Goal: Information Seeking & Learning: Learn about a topic

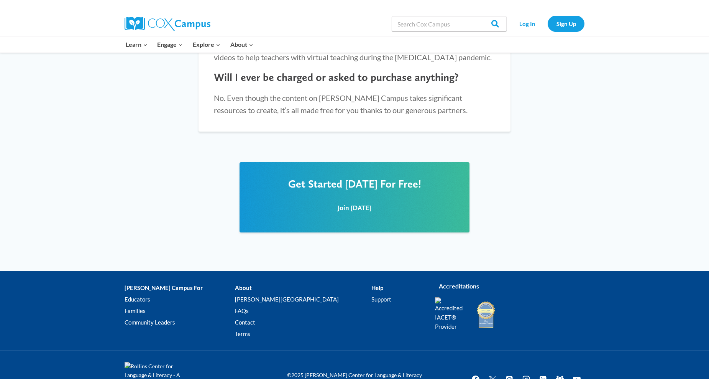
scroll to position [910, 0]
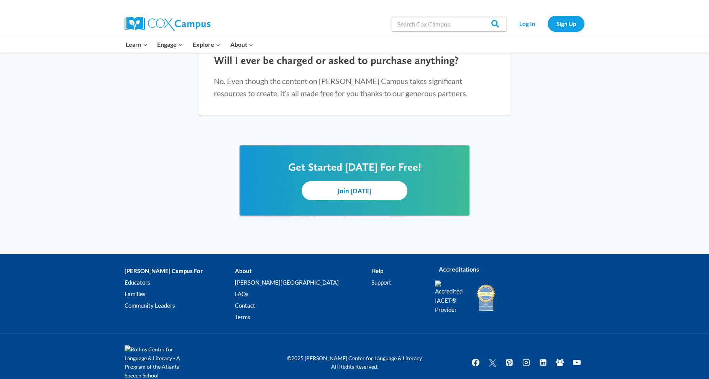
click at [314, 181] on link "Join [DATE]" at bounding box center [355, 190] width 106 height 19
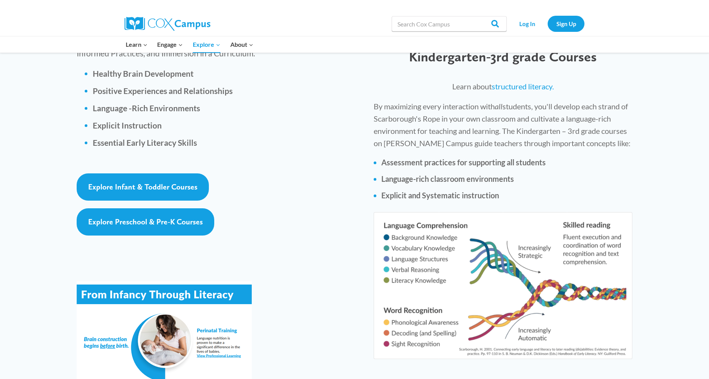
scroll to position [1111, 0]
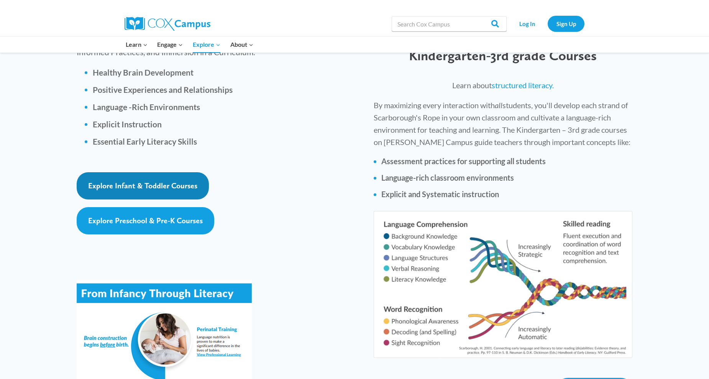
click at [185, 181] on span "Explore Infant & Toddler Courses" at bounding box center [142, 185] width 109 height 9
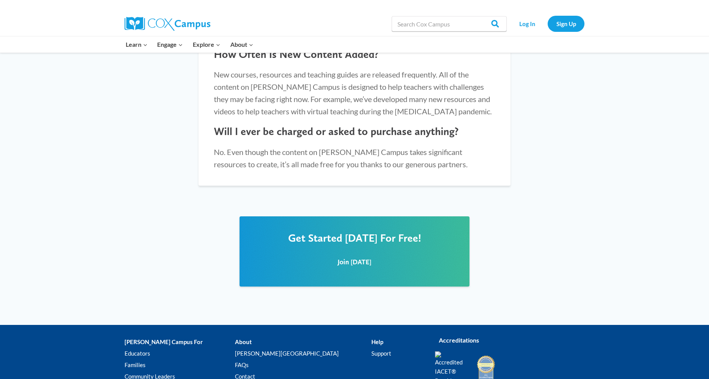
scroll to position [843, 0]
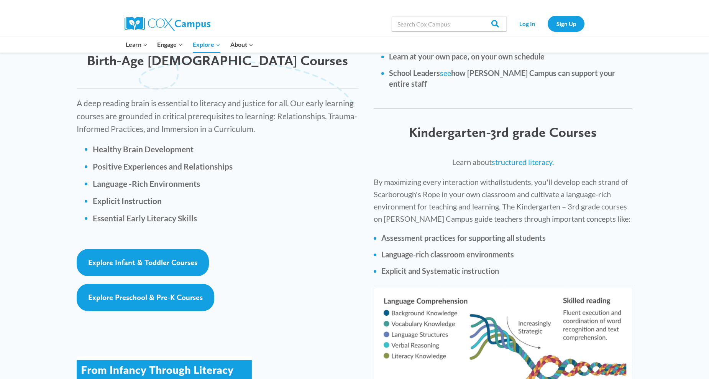
scroll to position [1073, 0]
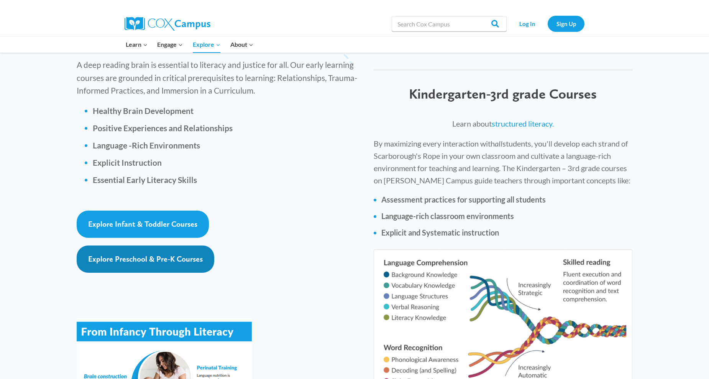
click at [135, 254] on span "Explore Preschool & Pre-K Courses" at bounding box center [145, 258] width 115 height 9
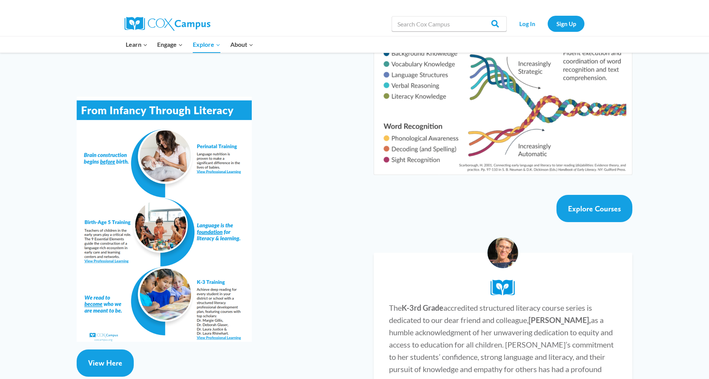
scroll to position [1303, 0]
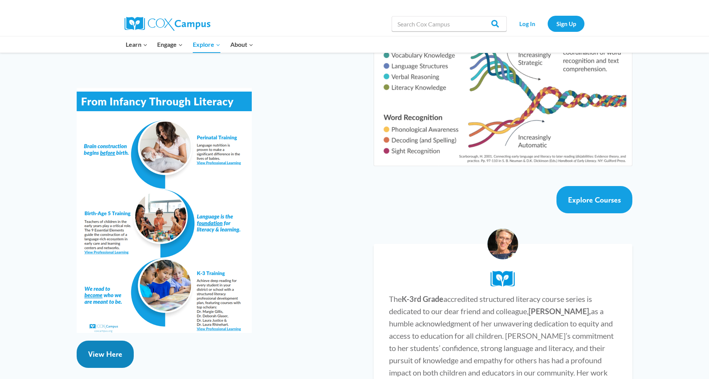
click at [93, 349] on span "View Here" at bounding box center [105, 353] width 34 height 9
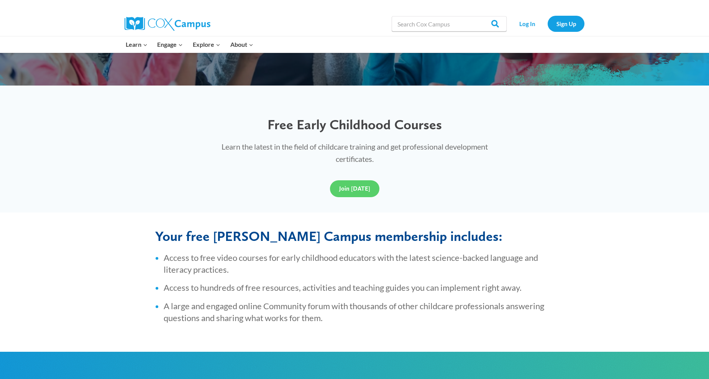
scroll to position [153, 0]
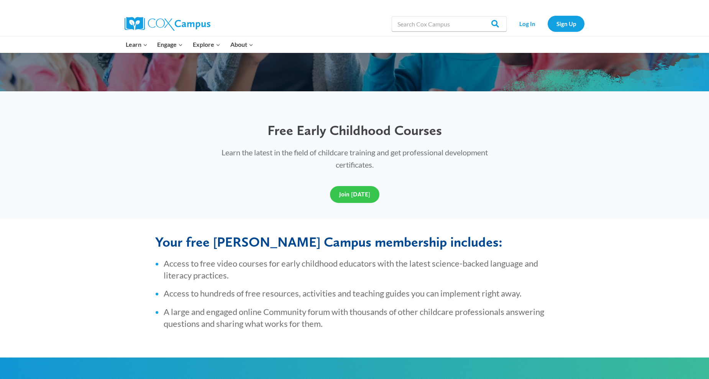
click at [341, 200] on link "Join Today" at bounding box center [354, 194] width 49 height 17
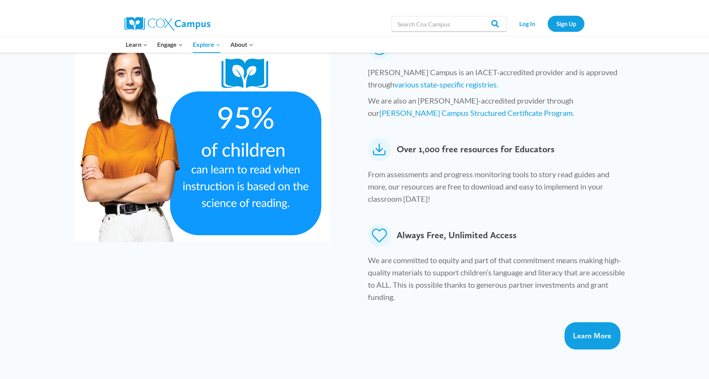
scroll to position [383, 0]
drag, startPoint x: 651, startPoint y: 290, endPoint x: 625, endPoint y: 309, distance: 32.0
click at [625, 309] on div "The [PERSON_NAME] Campus Difference When teachers practice what is learned on t…" at bounding box center [354, 128] width 709 height 472
drag, startPoint x: 625, startPoint y: 309, endPoint x: 594, endPoint y: 307, distance: 31.1
click at [594, 321] on link "Learn More" at bounding box center [592, 334] width 56 height 27
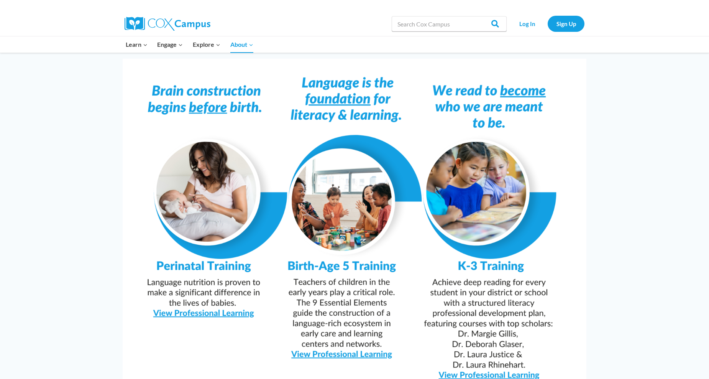
scroll to position [613, 0]
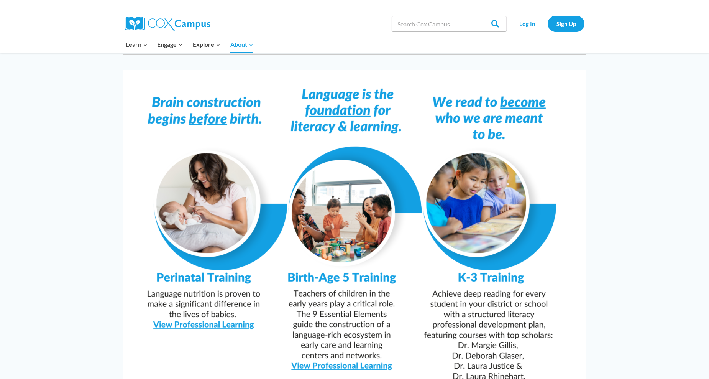
click at [340, 346] on img at bounding box center [355, 234] width 464 height 328
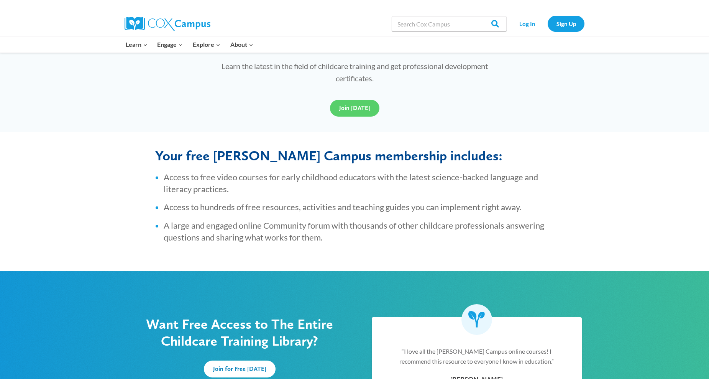
scroll to position [153, 0]
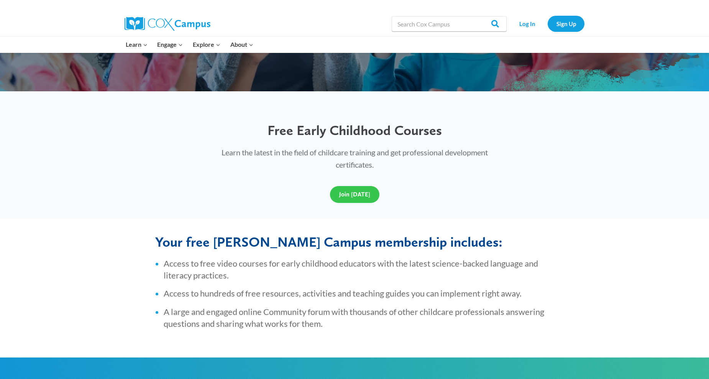
click at [343, 190] on span "Join [DATE]" at bounding box center [354, 193] width 31 height 7
